Goal: Information Seeking & Learning: Find specific fact

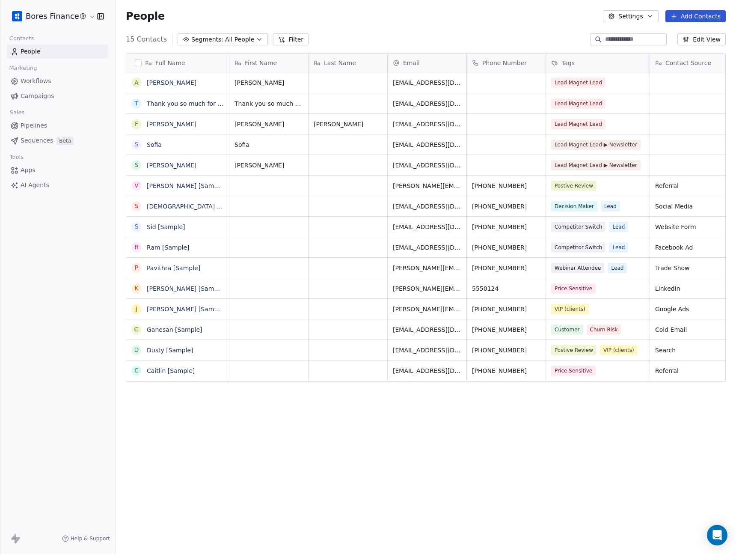
scroll to position [480, 614]
click at [156, 81] on link "[PERSON_NAME]" at bounding box center [172, 82] width 50 height 7
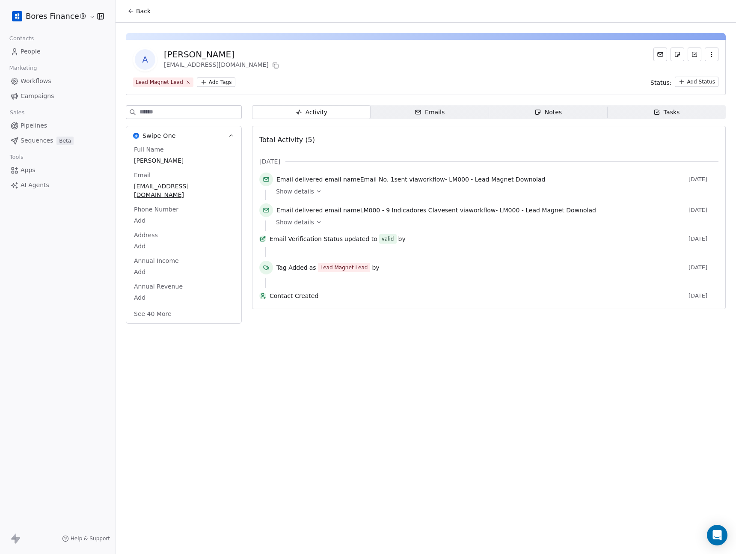
click at [302, 225] on span "Show details" at bounding box center [295, 222] width 38 height 9
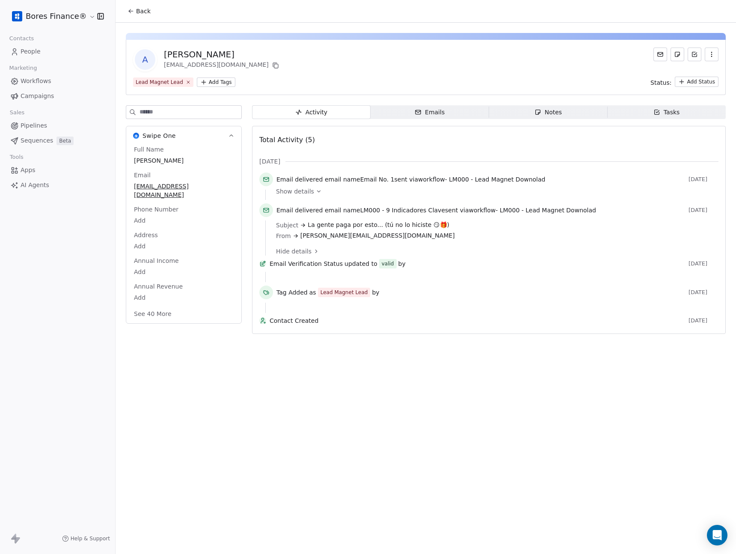
click at [308, 193] on span "Show details" at bounding box center [295, 191] width 38 height 9
